Goal: Information Seeking & Learning: Check status

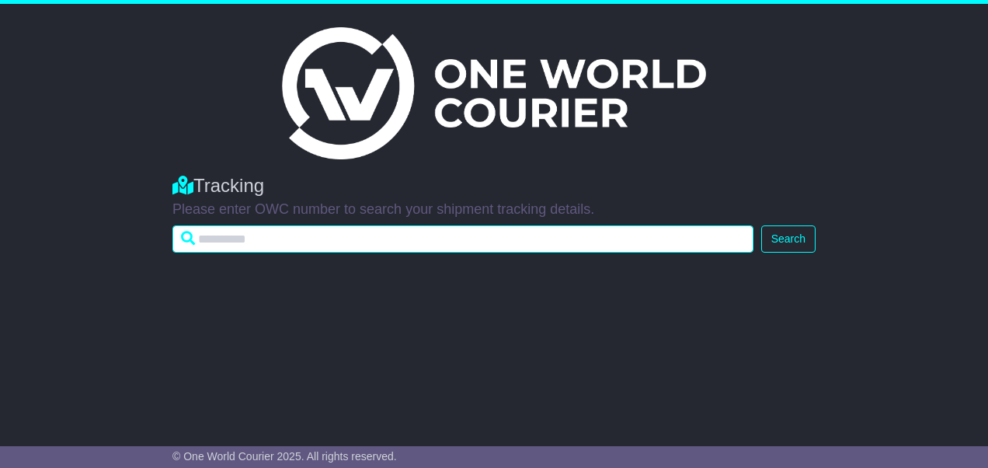
click at [287, 241] on input "text" at bounding box center [462, 238] width 581 height 27
paste input "**********"
type input "**********"
click at [761, 225] on button "Search" at bounding box center [788, 238] width 54 height 27
